Goal: Entertainment & Leisure: Consume media (video, audio)

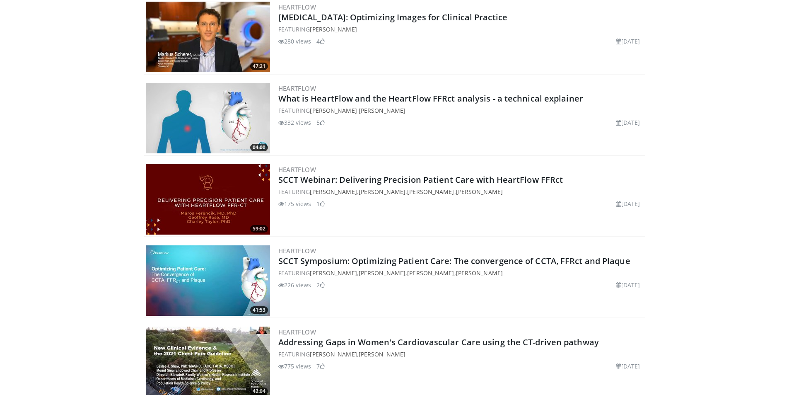
scroll to position [2277, 0]
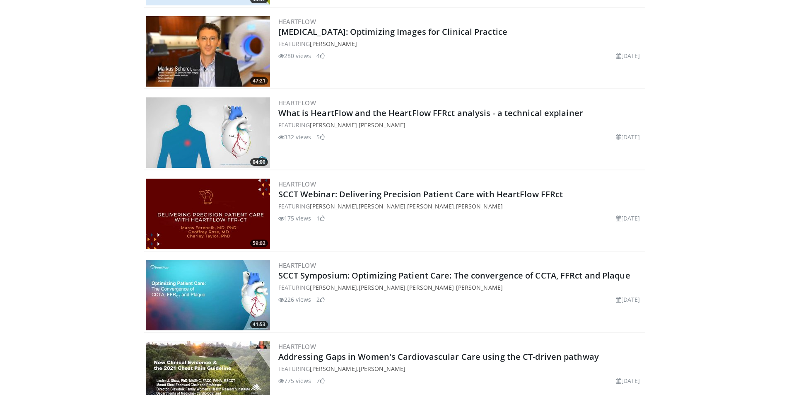
click at [207, 275] on img at bounding box center [208, 295] width 124 height 70
click at [219, 135] on img at bounding box center [208, 132] width 124 height 70
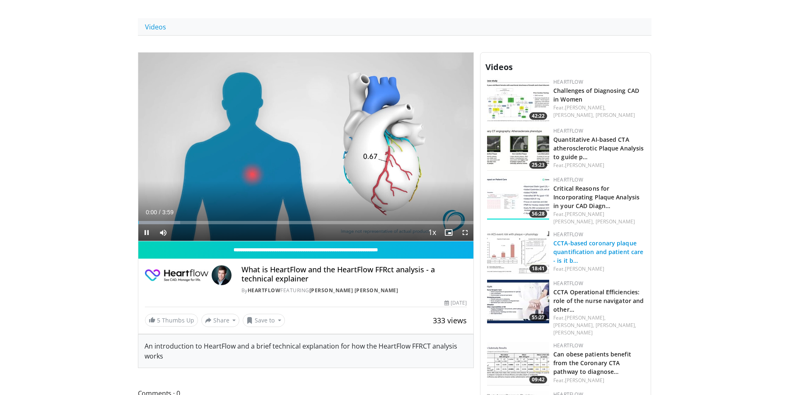
scroll to position [290, 0]
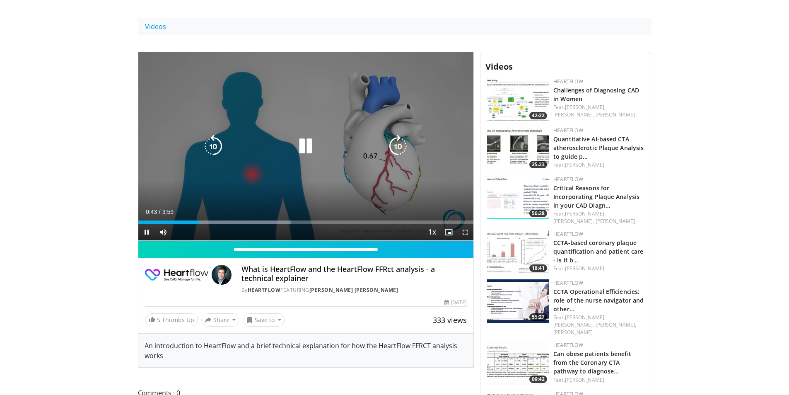
click at [301, 144] on icon "Video Player" at bounding box center [305, 146] width 23 height 23
click at [309, 140] on icon "Video Player" at bounding box center [305, 146] width 23 height 23
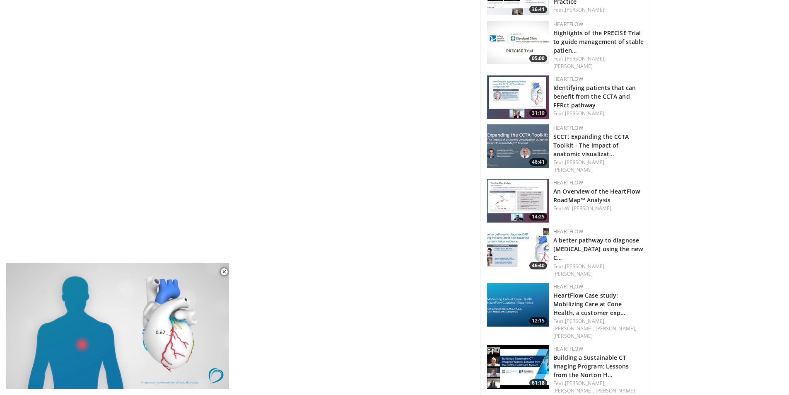
scroll to position [1242, 0]
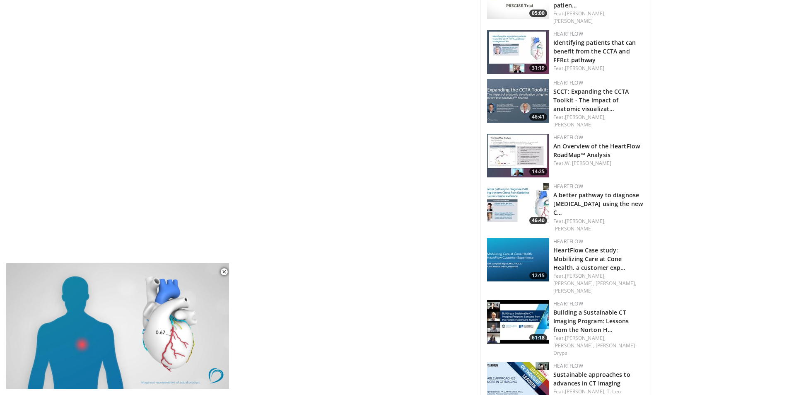
click at [517, 134] on img at bounding box center [518, 155] width 62 height 43
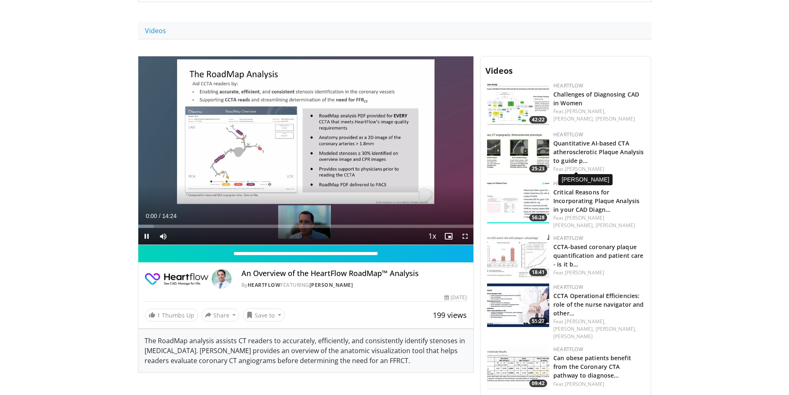
scroll to position [290, 0]
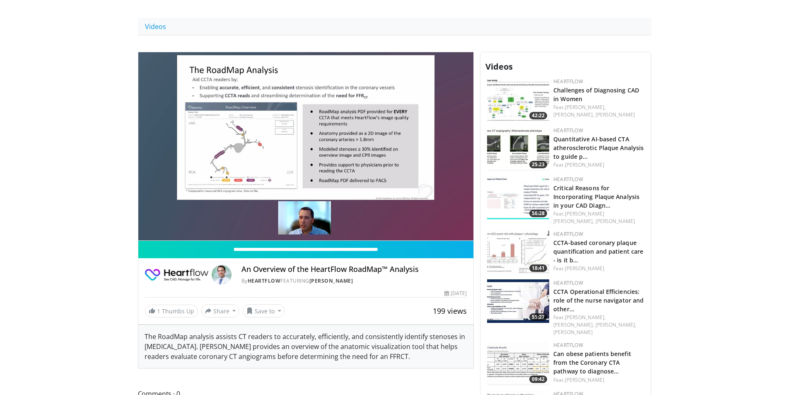
click at [514, 146] on img at bounding box center [518, 148] width 62 height 43
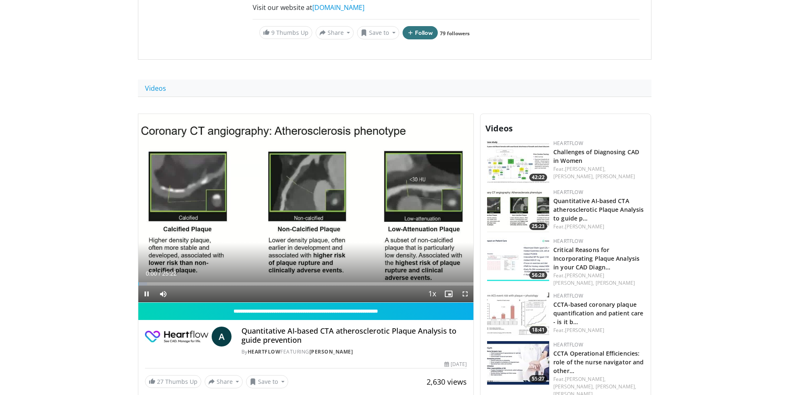
scroll to position [290, 0]
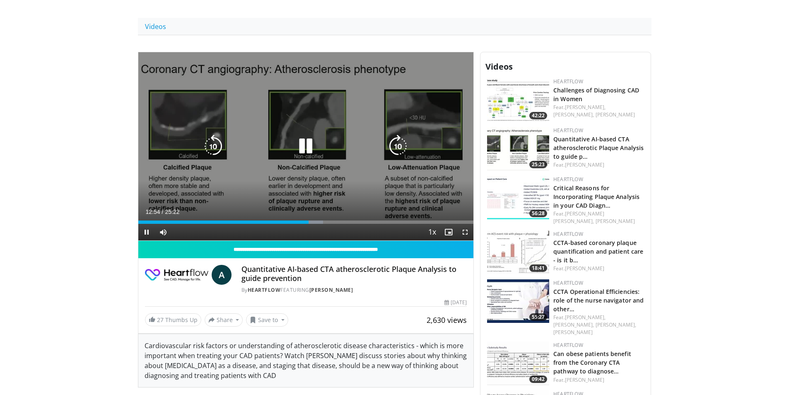
click at [299, 143] on icon "Video Player" at bounding box center [305, 146] width 23 height 23
